Goal: Information Seeking & Learning: Understand process/instructions

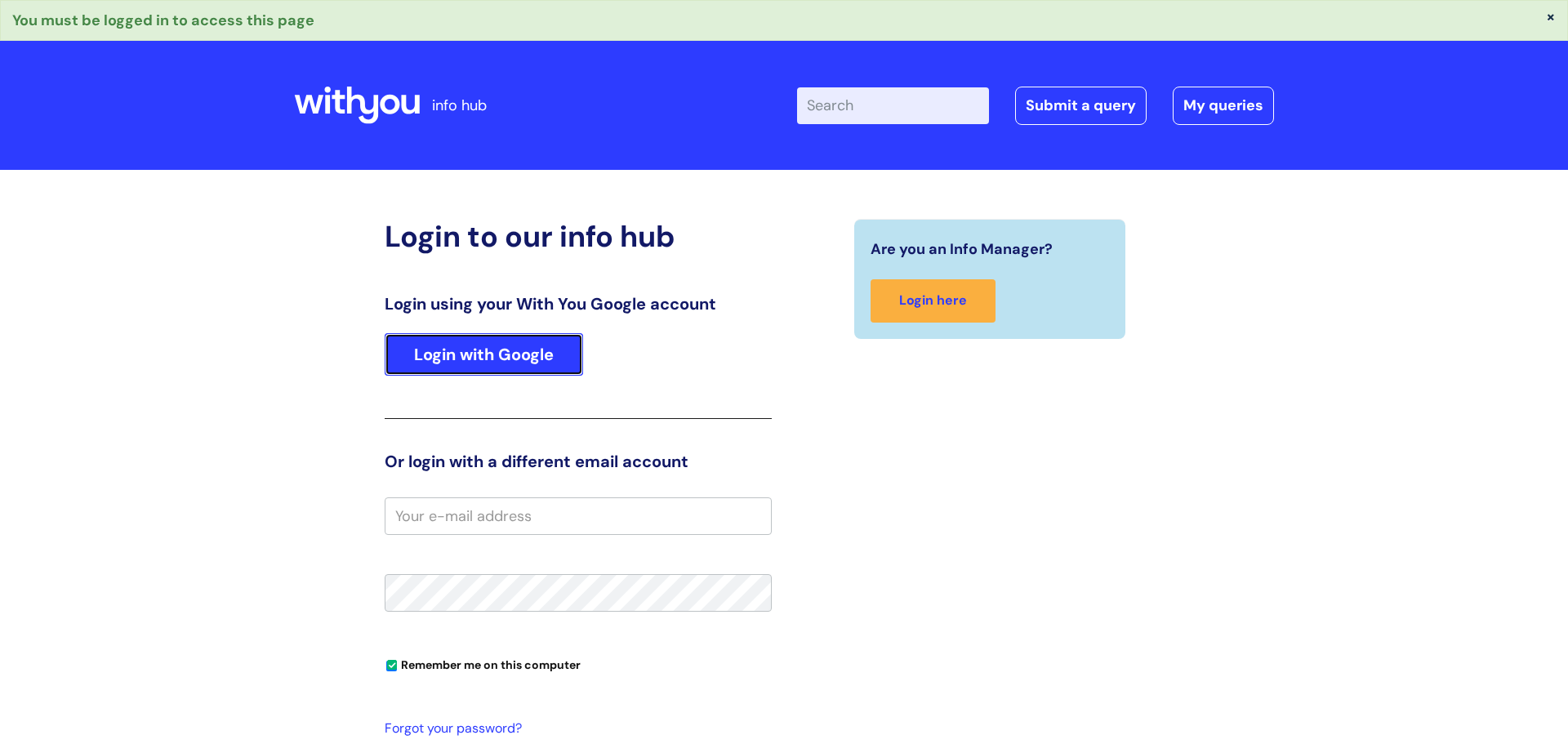
click at [523, 352] on link "Login with Google" at bounding box center [484, 353] width 198 height 42
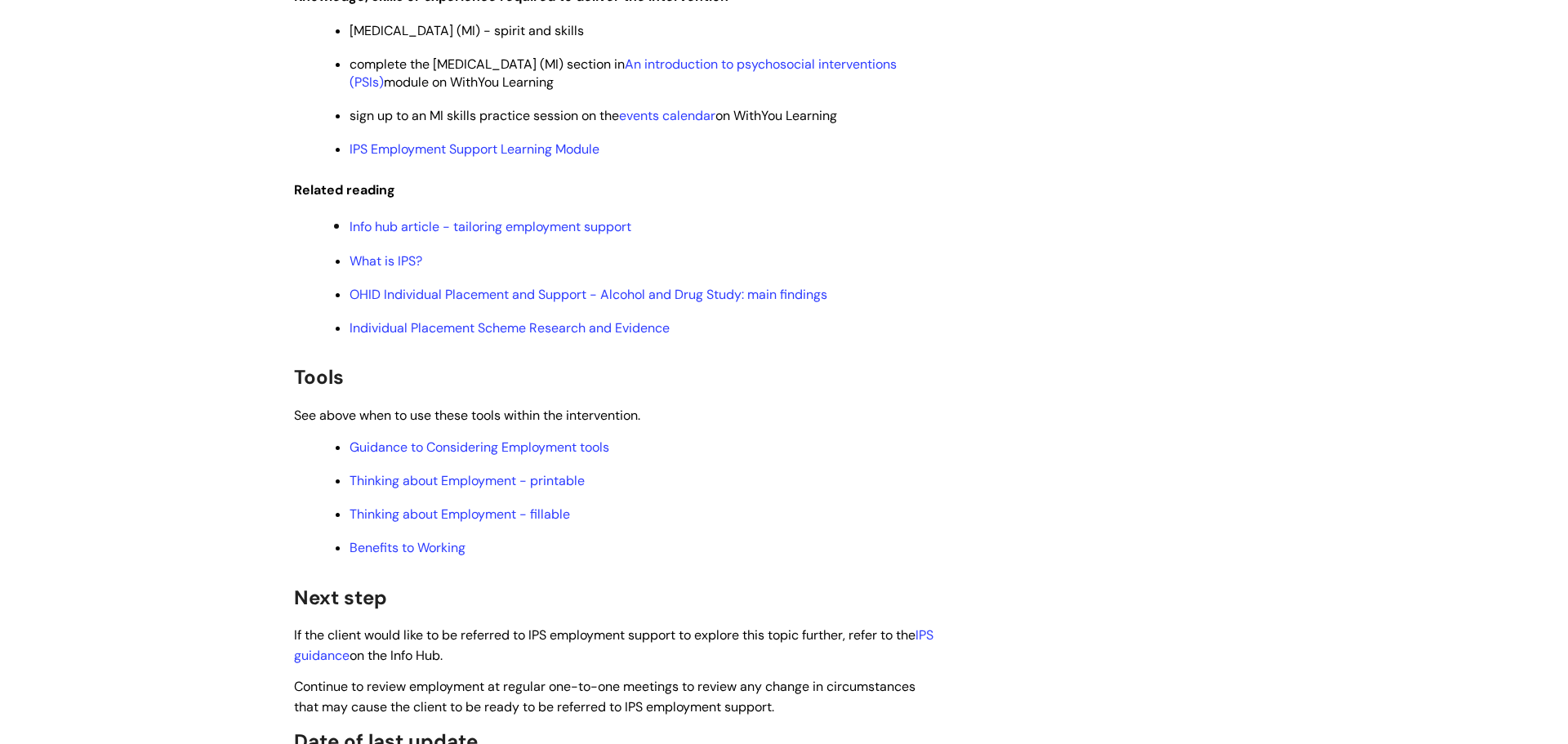
scroll to position [6061, 0]
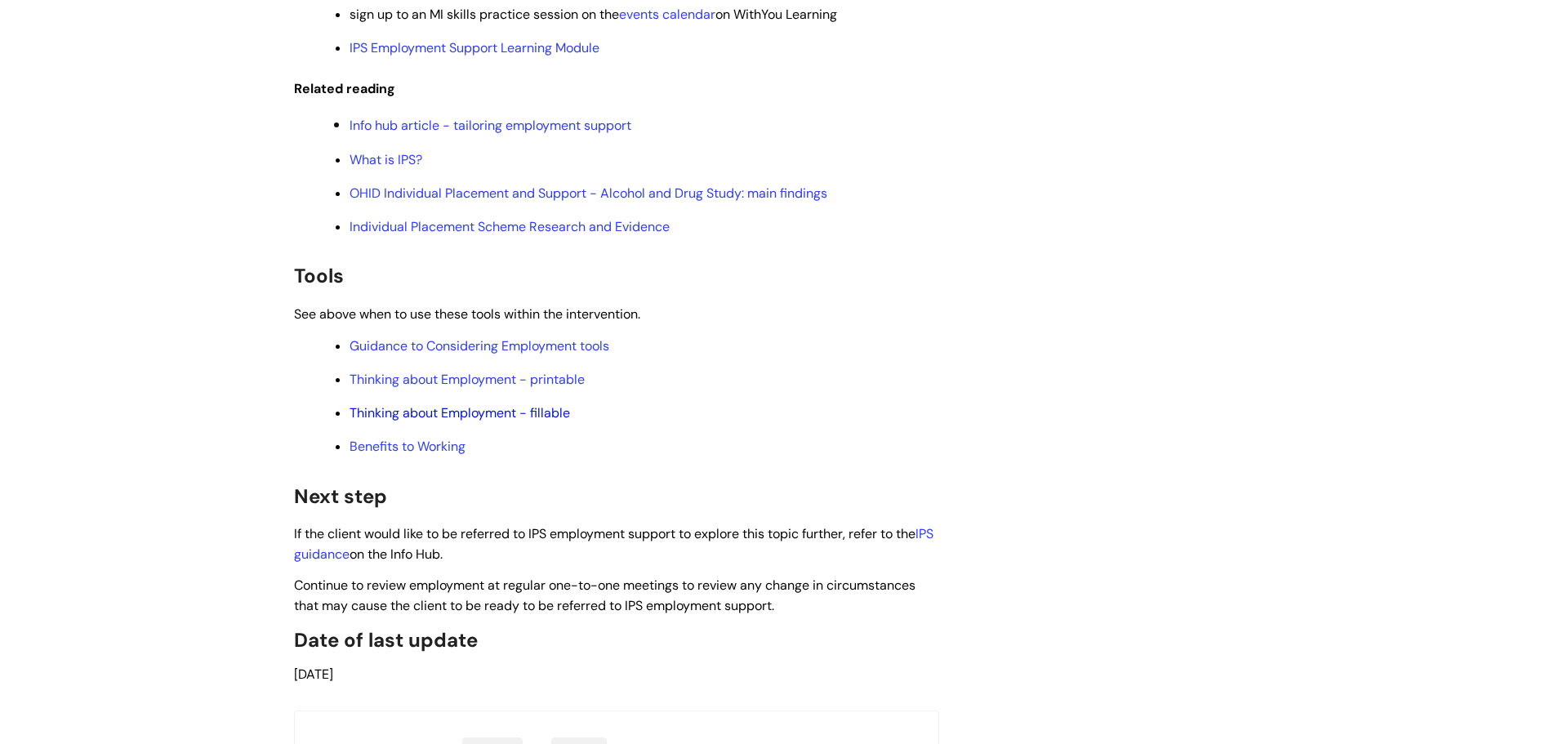
click at [517, 404] on link "Thinking about Employment - fillable" at bounding box center [459, 413] width 221 height 17
